Goal: Task Accomplishment & Management: Manage account settings

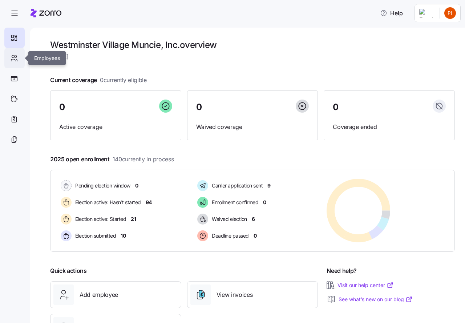
click at [13, 60] on icon at bounding box center [14, 58] width 8 height 9
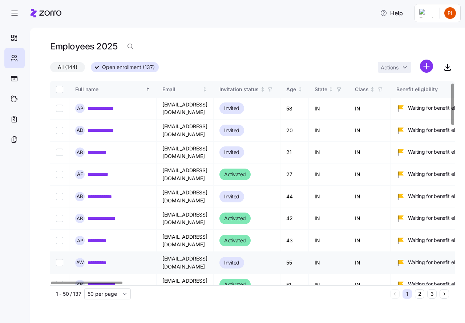
scroll to position [109, 0]
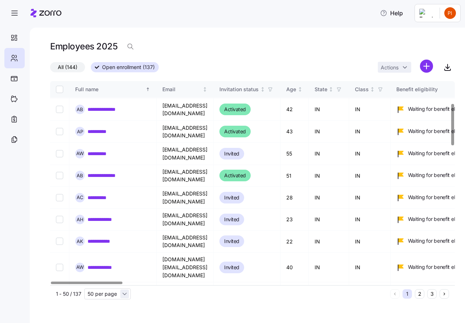
click at [125, 293] on input "50 per page" at bounding box center [107, 294] width 47 height 11
click at [105, 276] on span "150 per page" at bounding box center [106, 277] width 32 height 8
type input "150 per page"
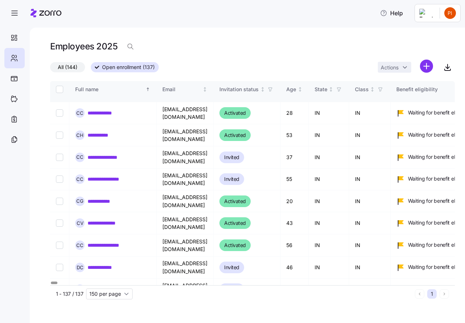
scroll to position [709, 0]
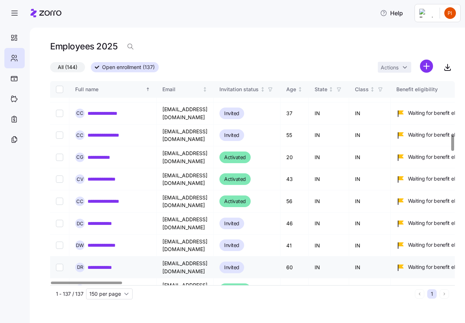
click at [112, 264] on link "**********" at bounding box center [106, 267] width 36 height 7
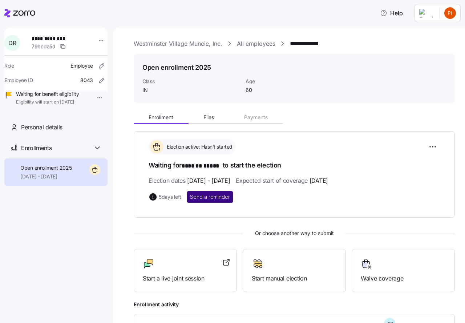
click at [213, 192] on button "Send a reminder" at bounding box center [210, 197] width 46 height 12
click at [173, 42] on link "Westminster Village Muncie, Inc." at bounding box center [178, 43] width 89 height 9
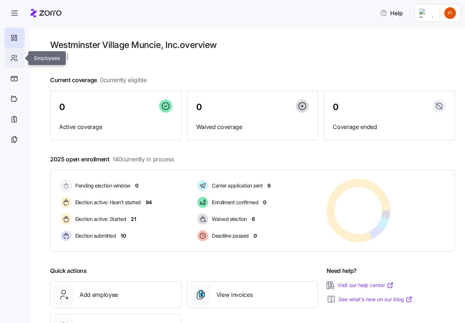
click at [16, 59] on icon at bounding box center [14, 58] width 8 height 9
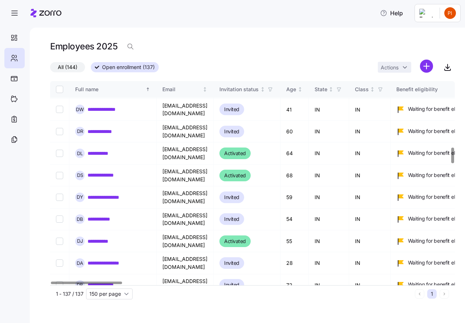
scroll to position [800, 0]
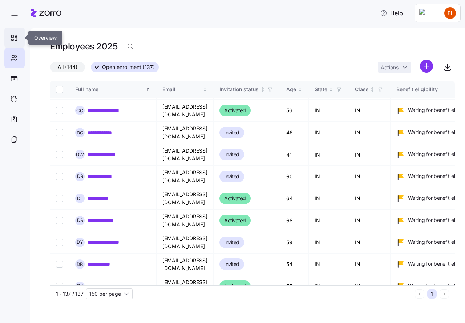
click at [13, 36] on icon at bounding box center [14, 37] width 8 height 9
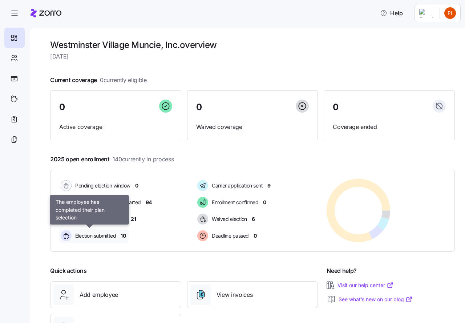
click at [91, 236] on span "Election submitted" at bounding box center [94, 235] width 43 height 7
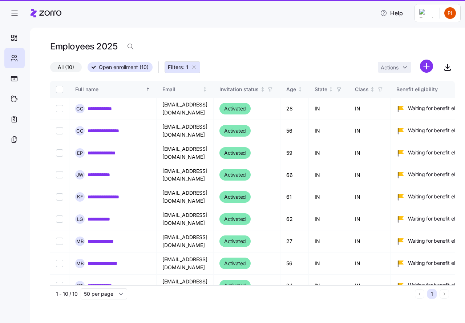
type input "50 per page"
click at [194, 68] on icon "button" at bounding box center [194, 67] width 6 height 6
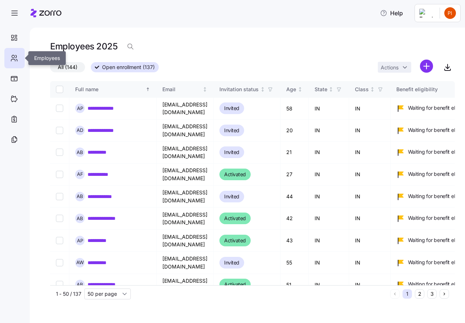
click at [12, 57] on icon at bounding box center [13, 56] width 3 height 3
click at [16, 39] on icon at bounding box center [14, 37] width 8 height 9
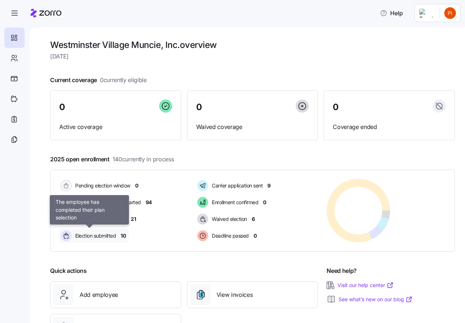
click at [87, 235] on span "Election submitted" at bounding box center [94, 235] width 43 height 7
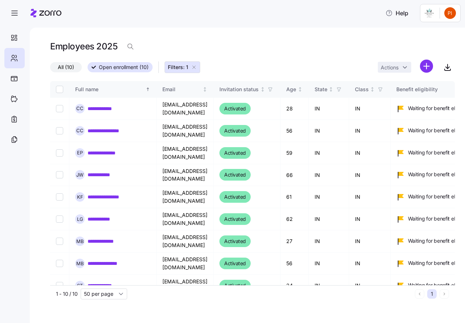
click at [195, 67] on icon "button" at bounding box center [194, 67] width 6 height 6
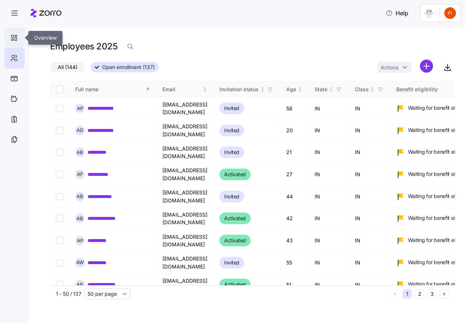
click at [12, 37] on icon at bounding box center [14, 37] width 8 height 9
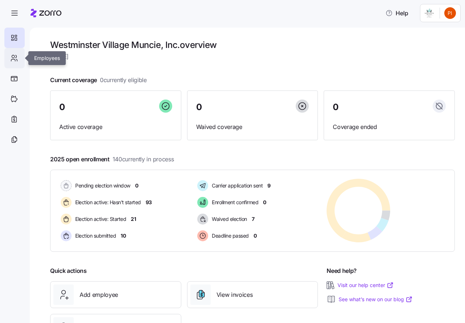
click at [14, 57] on icon at bounding box center [14, 58] width 8 height 9
